Goal: Task Accomplishment & Management: Manage account settings

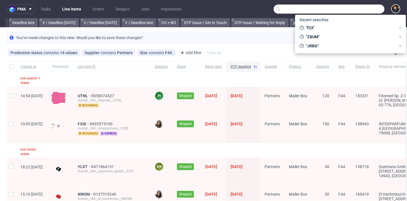
click at [355, 7] on input "text" at bounding box center [329, 9] width 111 height 9
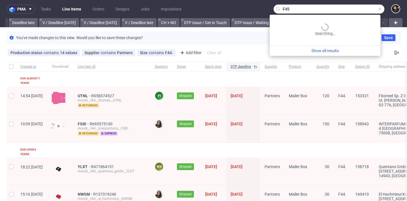
type input "F45"
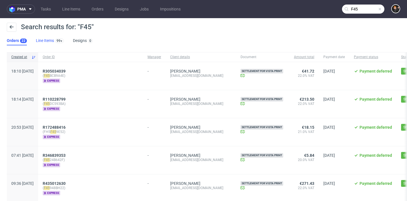
click at [43, 37] on link "Line Items 99+" at bounding box center [50, 40] width 28 height 9
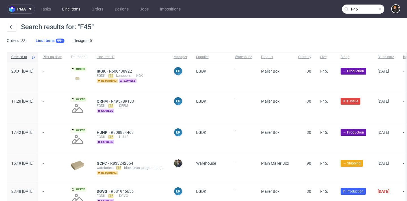
click at [77, 8] on link "Line Items" at bounding box center [71, 9] width 25 height 9
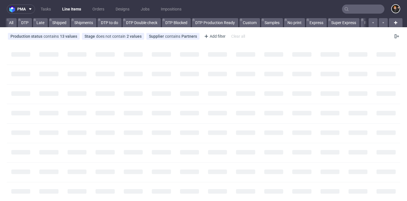
scroll to position [0, 681]
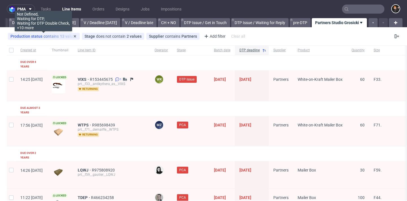
click at [65, 36] on div "Production status contains 13 values" at bounding box center [43, 36] width 67 height 5
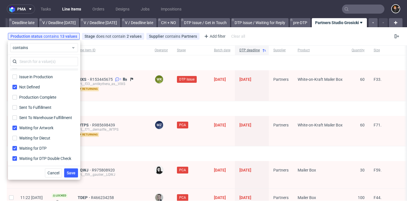
scroll to position [99, 0]
click at [33, 96] on div "Production Complete" at bounding box center [38, 97] width 38 height 6
click at [17, 96] on input "Production Complete" at bounding box center [14, 96] width 5 height 5
checkbox input "true"
click at [74, 170] on button "Save" at bounding box center [71, 172] width 14 height 9
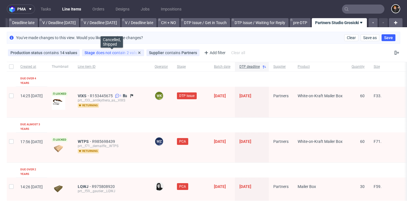
click at [126, 51] on div "Stage does not contain 2 values" at bounding box center [113, 52] width 57 height 5
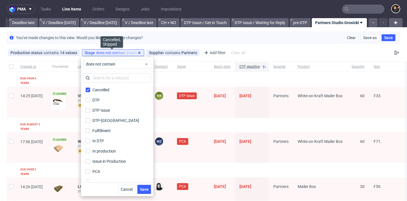
click at [139, 53] on use at bounding box center [139, 52] width 2 height 2
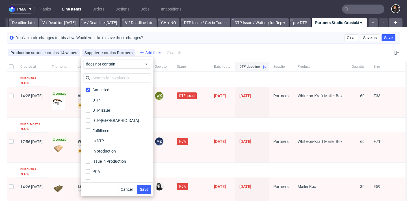
click at [149, 53] on div "Add filter" at bounding box center [150, 52] width 25 height 9
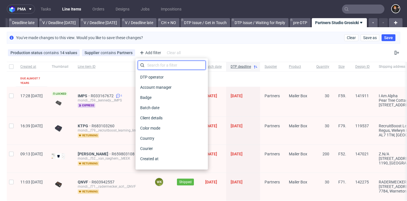
click at [150, 64] on input "text" at bounding box center [172, 65] width 68 height 9
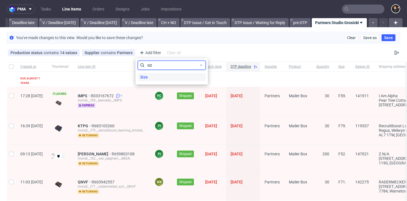
type input "siz"
click at [147, 76] on span "Size" at bounding box center [144, 77] width 12 height 8
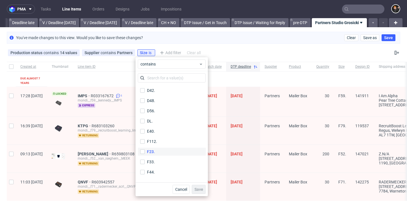
scroll to position [162, 0]
click at [154, 172] on div "F45." at bounding box center [151, 172] width 8 height 6
click at [145, 172] on input "F45." at bounding box center [142, 172] width 5 height 5
checkbox input "true"
click at [199, 187] on span "Save" at bounding box center [199, 189] width 9 height 4
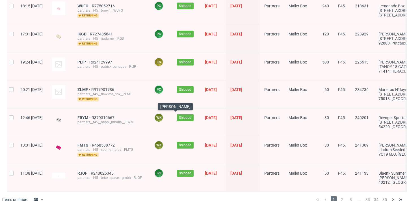
scroll to position [0, 0]
click at [349, 196] on span "3" at bounding box center [351, 199] width 6 height 7
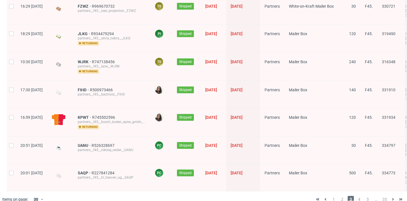
scroll to position [747, 0]
click at [365, 196] on span "5" at bounding box center [368, 199] width 6 height 7
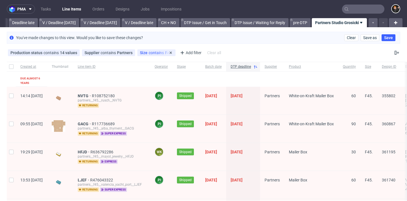
click at [152, 51] on span "contains" at bounding box center [157, 52] width 16 height 5
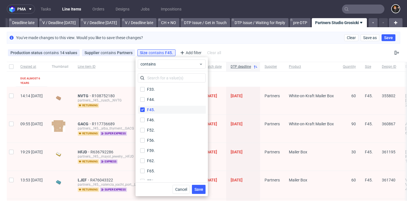
scroll to position [229, 0]
drag, startPoint x: 142, startPoint y: 104, endPoint x: 142, endPoint y: 111, distance: 6.5
click at [142, 104] on input "F45." at bounding box center [142, 105] width 5 height 5
checkbox input "false"
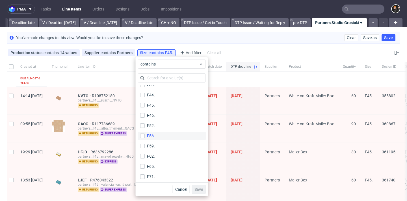
drag, startPoint x: 142, startPoint y: 115, endPoint x: 157, endPoint y: 135, distance: 25.1
click at [142, 115] on input "F46." at bounding box center [142, 115] width 5 height 5
checkbox input "true"
click at [198, 189] on span "Save" at bounding box center [199, 189] width 9 height 4
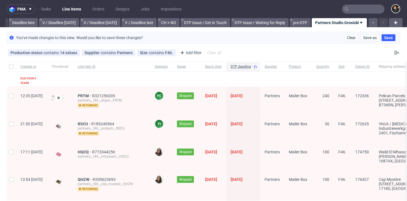
drag, startPoint x: 170, startPoint y: 52, endPoint x: 163, endPoint y: 53, distance: 6.8
click at [0, 0] on icon at bounding box center [0, 0] width 0 height 0
click at [147, 53] on div "Add filter" at bounding box center [150, 52] width 25 height 9
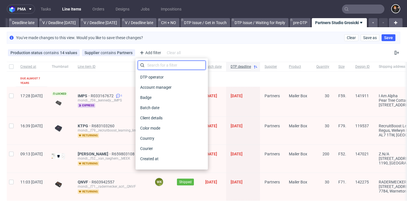
click at [158, 63] on input "text" at bounding box center [172, 65] width 68 height 9
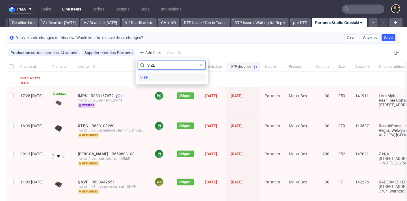
type input "SIZE"
click at [151, 76] on div "Size" at bounding box center [172, 77] width 68 height 8
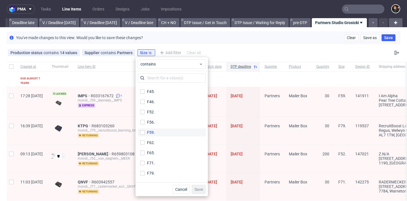
scroll to position [244, 0]
click at [141, 111] on input "F52." at bounding box center [142, 110] width 5 height 5
checkbox input "true"
click at [199, 188] on span "Save" at bounding box center [199, 189] width 9 height 4
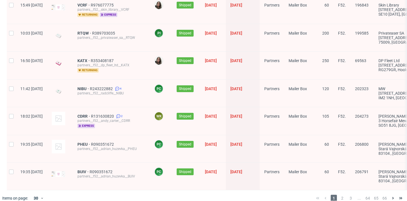
scroll to position [741, 0]
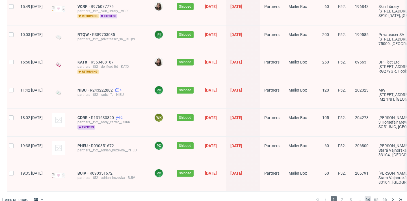
click at [365, 196] on span "64" at bounding box center [368, 199] width 6 height 7
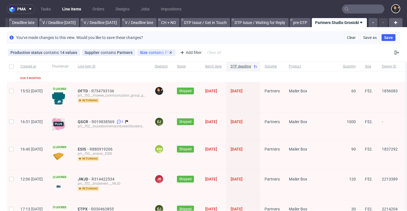
click at [152, 52] on span "contains" at bounding box center [157, 52] width 16 height 5
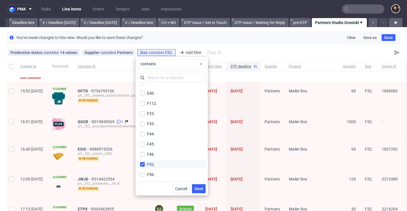
scroll to position [225, 0]
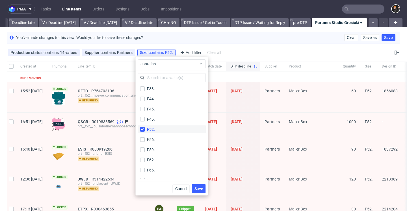
click at [142, 132] on input "F52." at bounding box center [142, 129] width 5 height 5
checkbox input "false"
click at [143, 141] on input "F56." at bounding box center [142, 140] width 5 height 5
checkbox input "true"
click at [201, 192] on button "Save" at bounding box center [199, 188] width 14 height 9
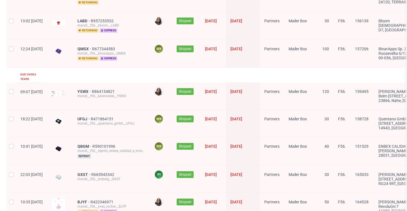
scroll to position [103, 0]
